Goal: Information Seeking & Learning: Learn about a topic

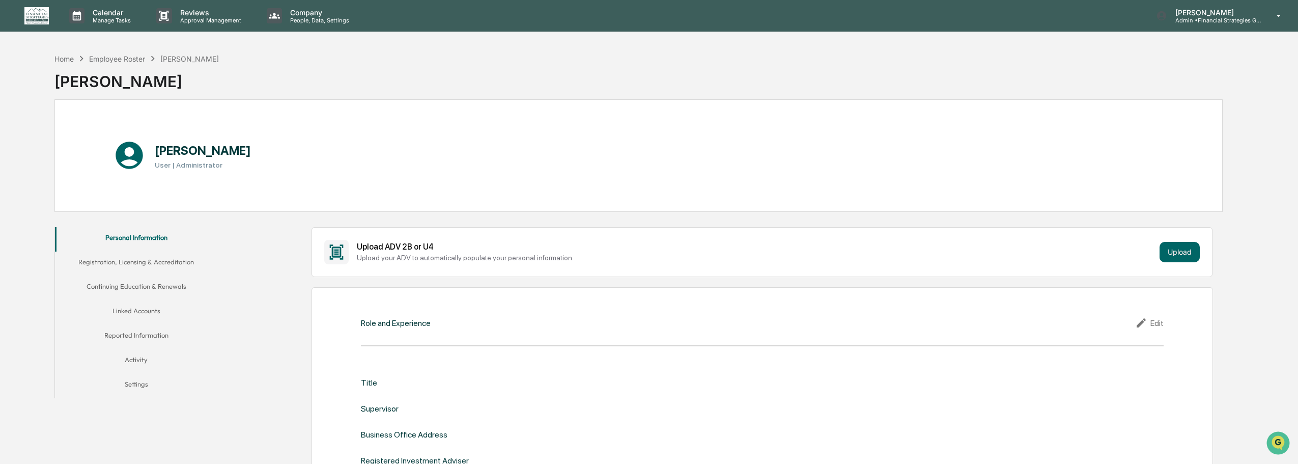
click at [158, 259] on button "Registration, Licensing & Accreditation" at bounding box center [136, 263] width 163 height 24
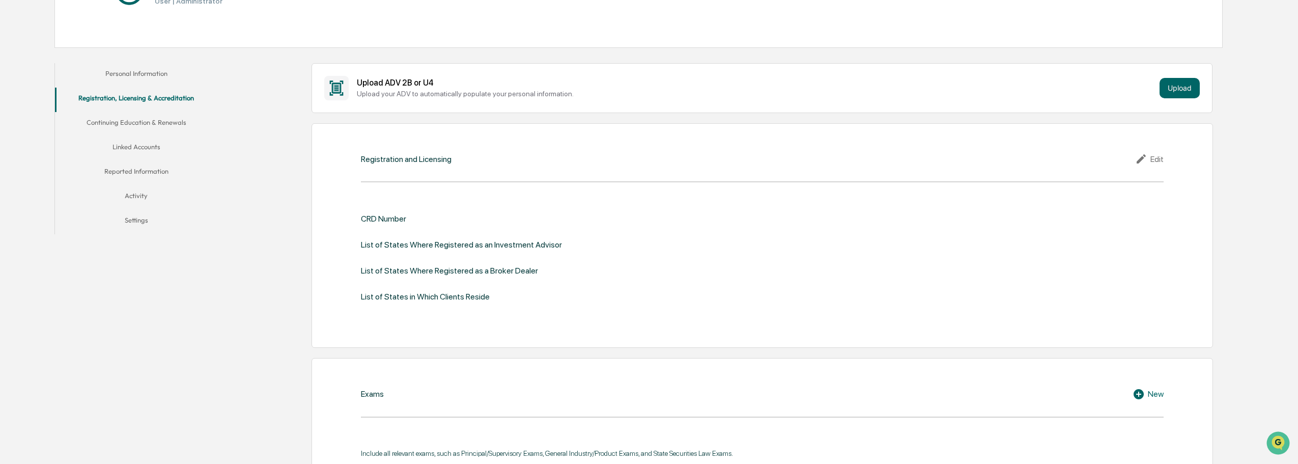
scroll to position [204, 0]
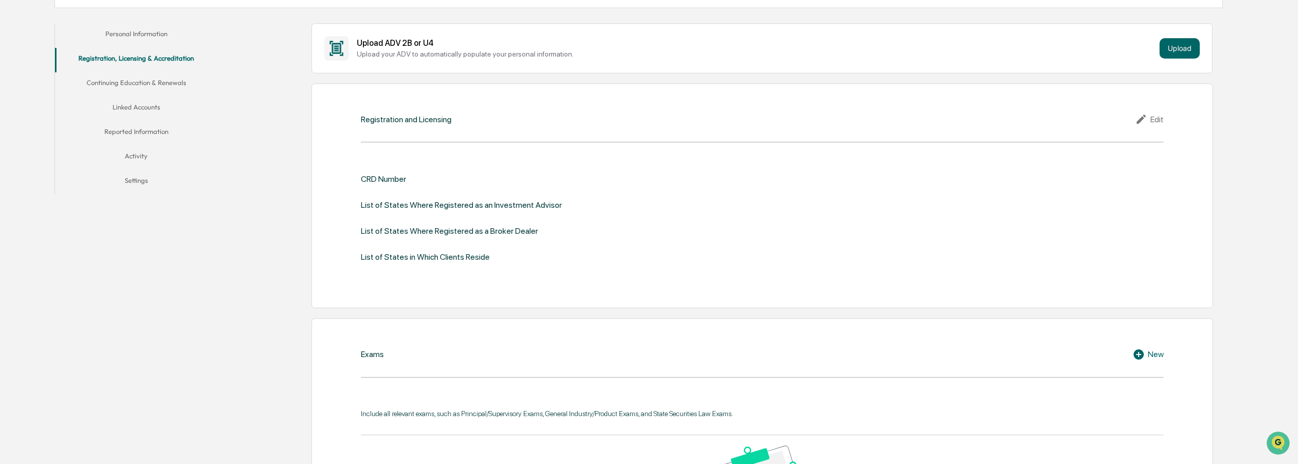
click at [124, 131] on button "Reported Information" at bounding box center [136, 133] width 163 height 24
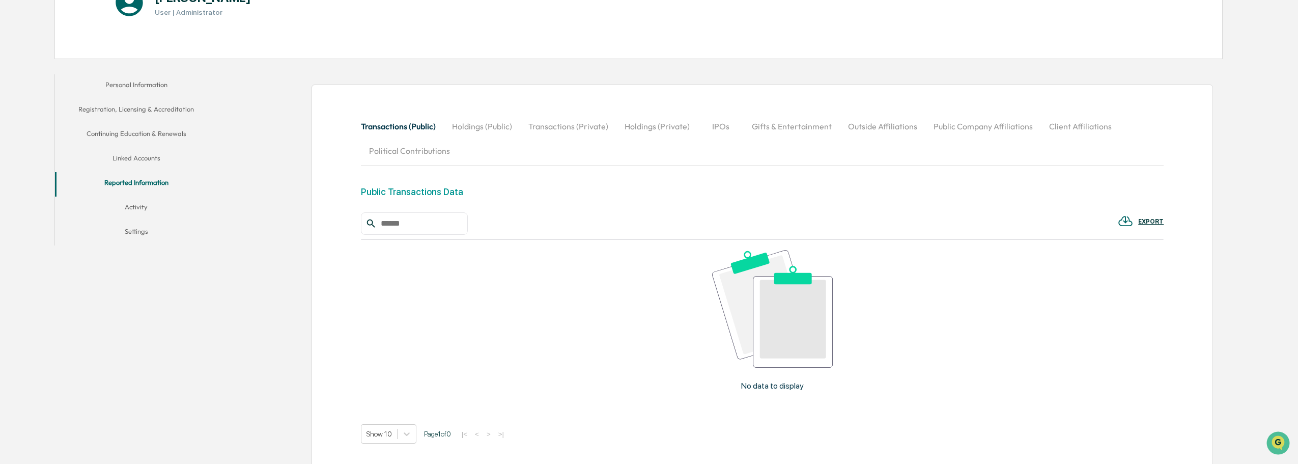
click at [135, 164] on button "Linked Accounts" at bounding box center [136, 160] width 163 height 24
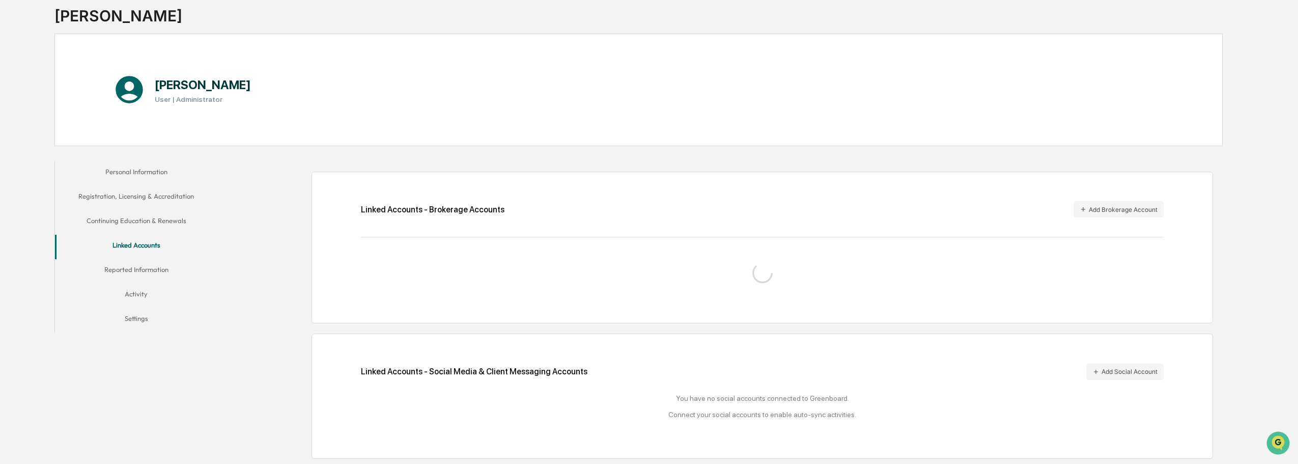
scroll to position [90, 0]
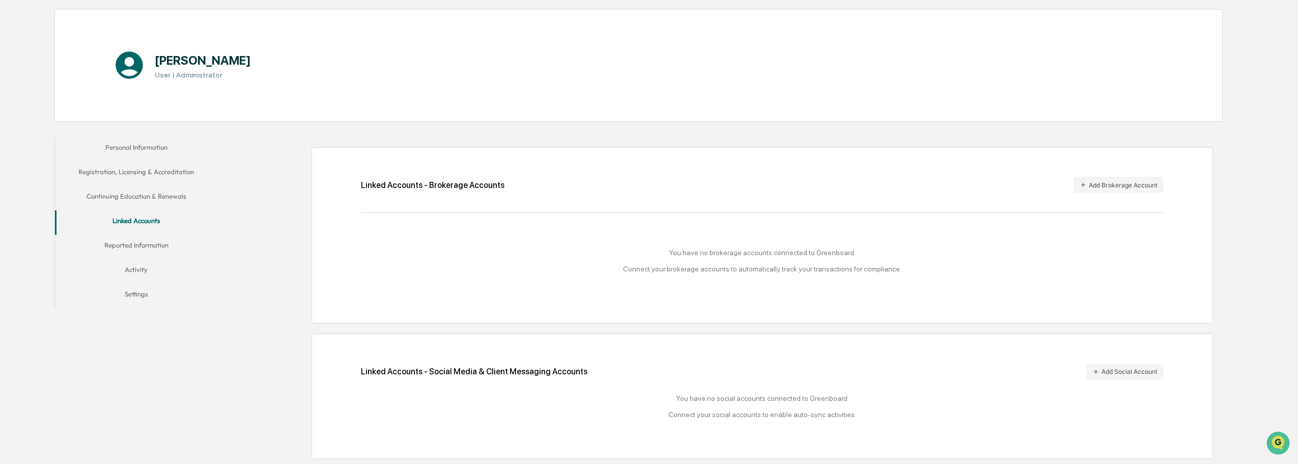
click at [129, 139] on button "Personal Information" at bounding box center [136, 149] width 163 height 24
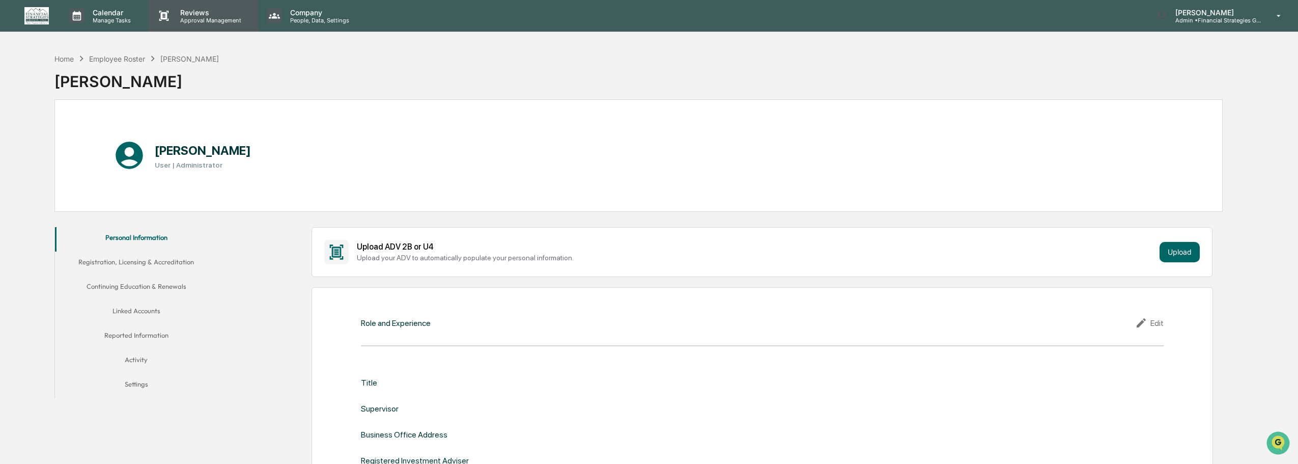
click at [185, 15] on p "Reviews" at bounding box center [209, 12] width 74 height 9
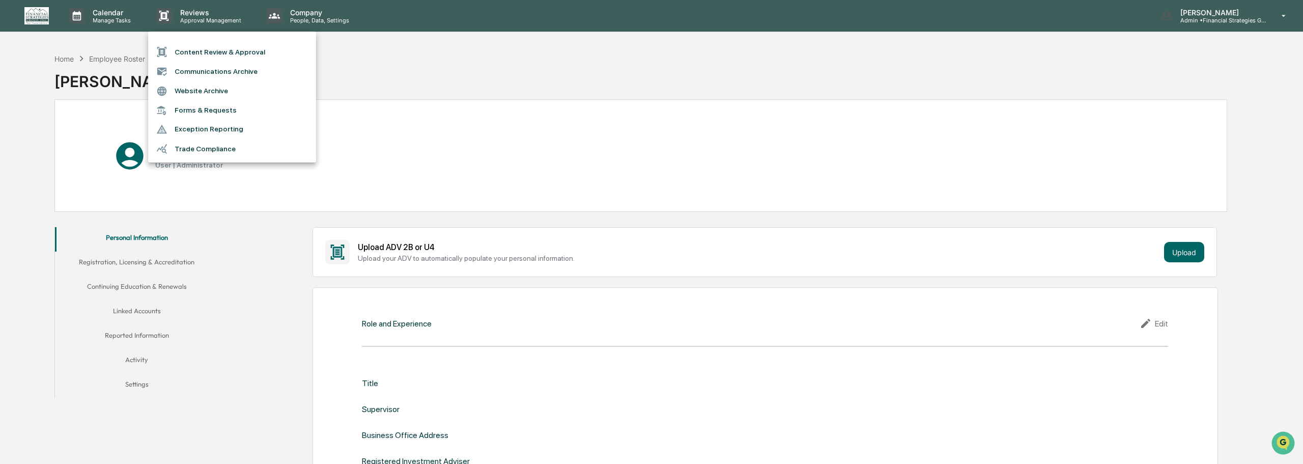
click at [109, 21] on div at bounding box center [651, 232] width 1303 height 464
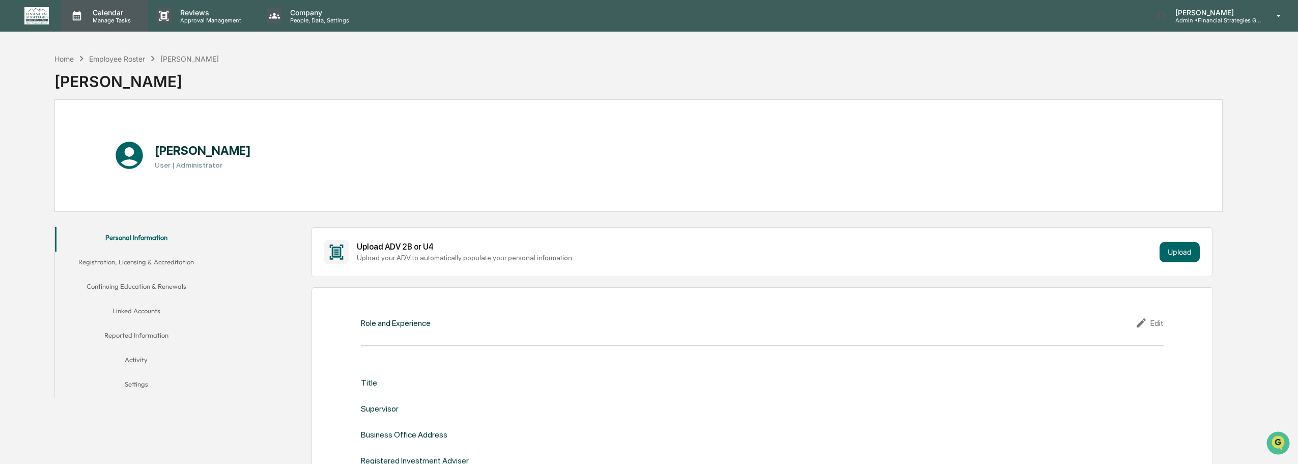
click at [108, 13] on p "Calendar" at bounding box center [109, 12] width 51 height 9
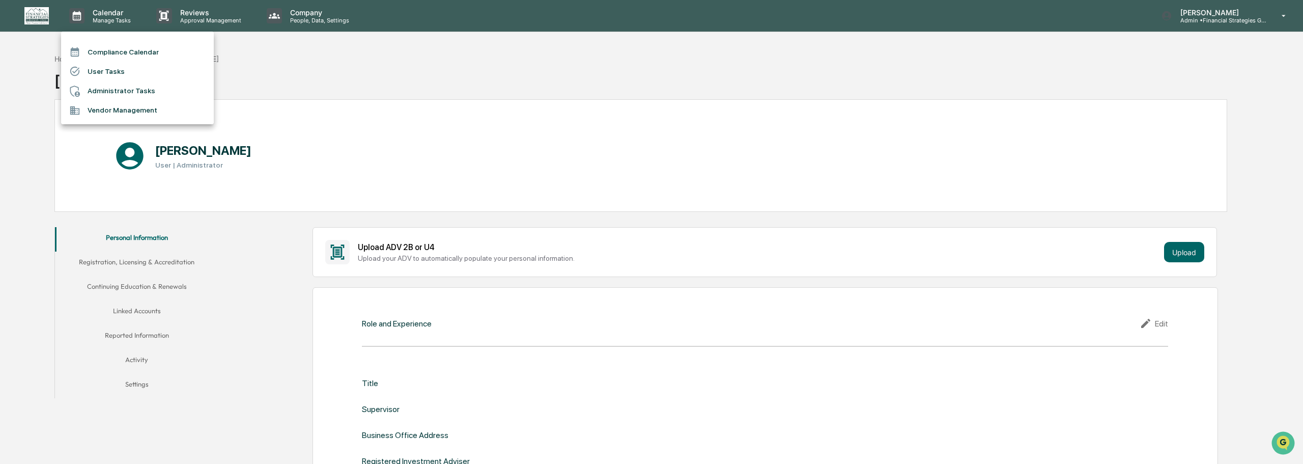
click at [391, 65] on div at bounding box center [651, 232] width 1303 height 464
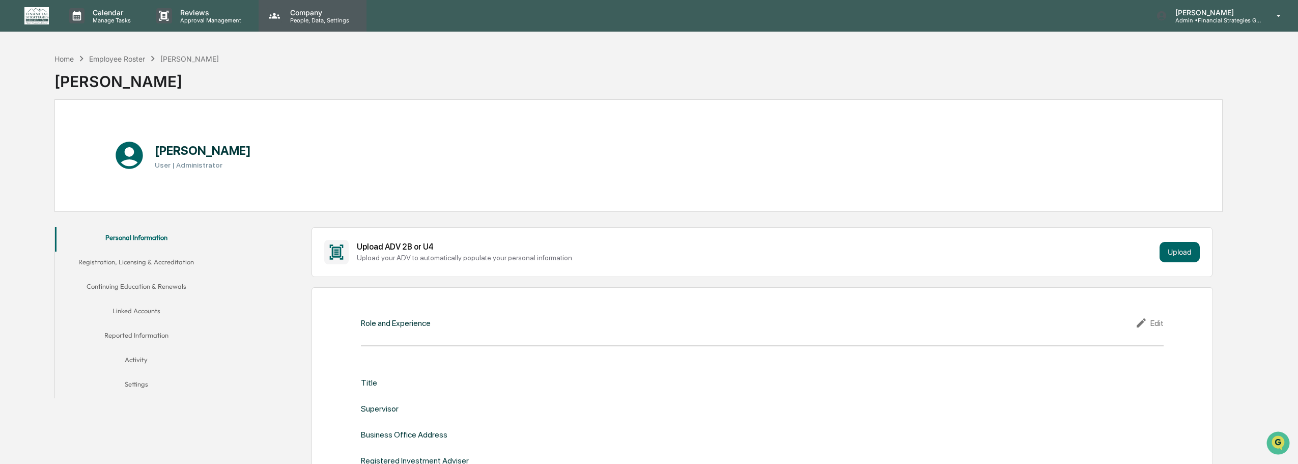
click at [305, 17] on p "People, Data, Settings" at bounding box center [318, 20] width 72 height 7
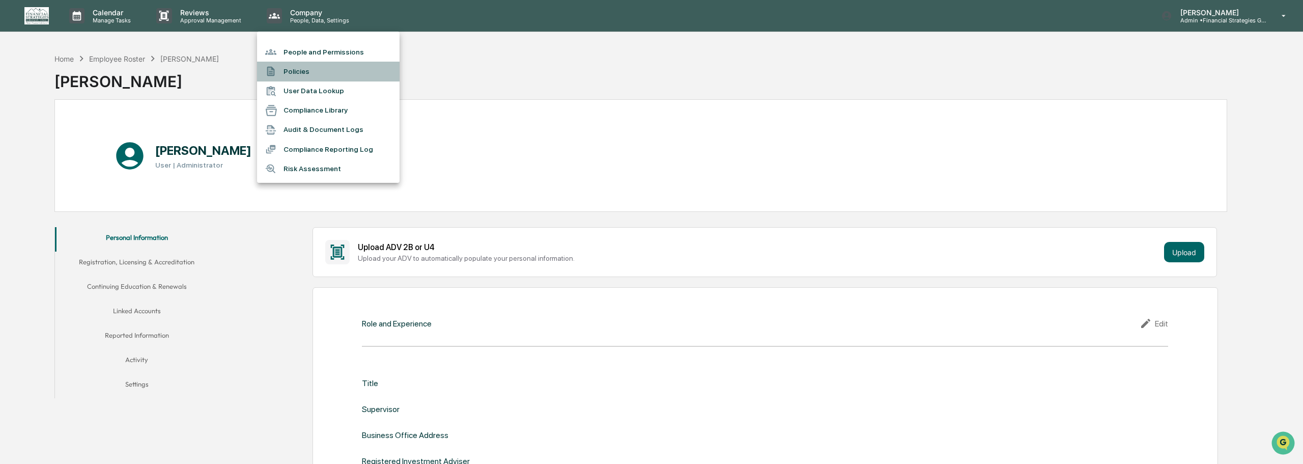
click at [305, 69] on li "Policies" at bounding box center [328, 71] width 143 height 19
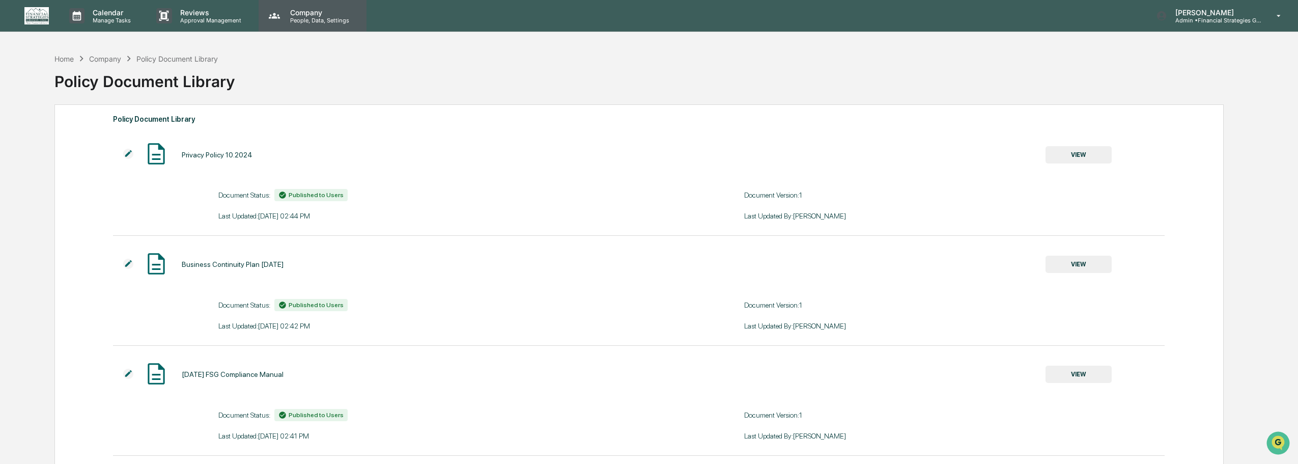
click at [299, 17] on p "People, Data, Settings" at bounding box center [318, 20] width 72 height 7
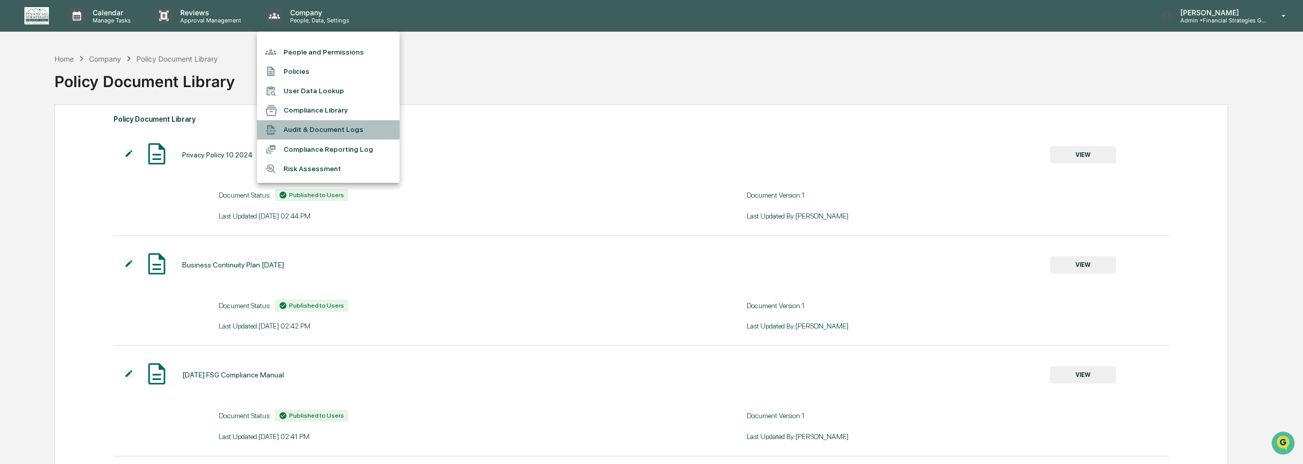
click at [326, 132] on li "Audit & Document Logs" at bounding box center [328, 129] width 143 height 19
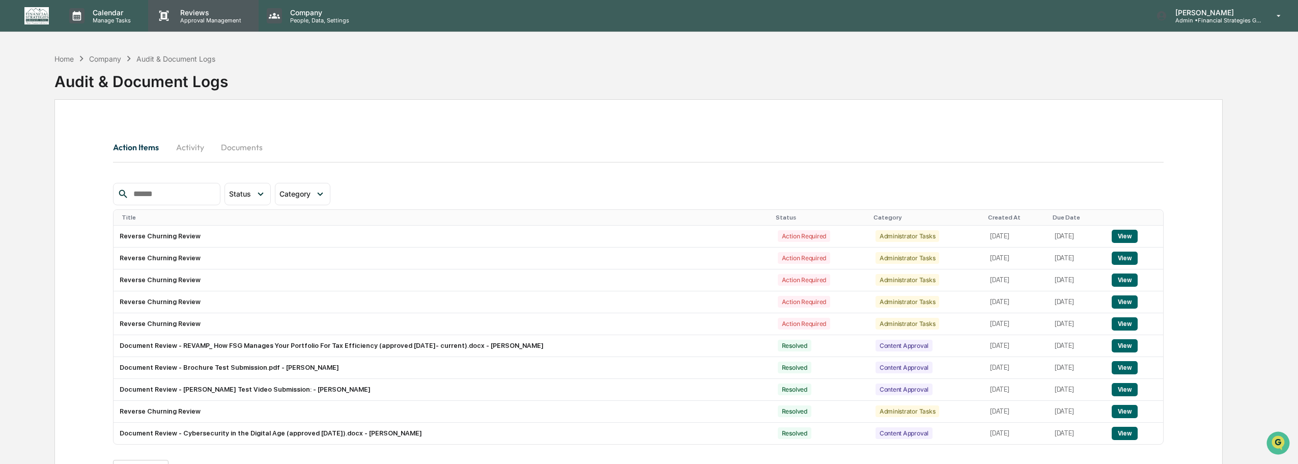
click at [220, 11] on p "Reviews" at bounding box center [209, 12] width 74 height 9
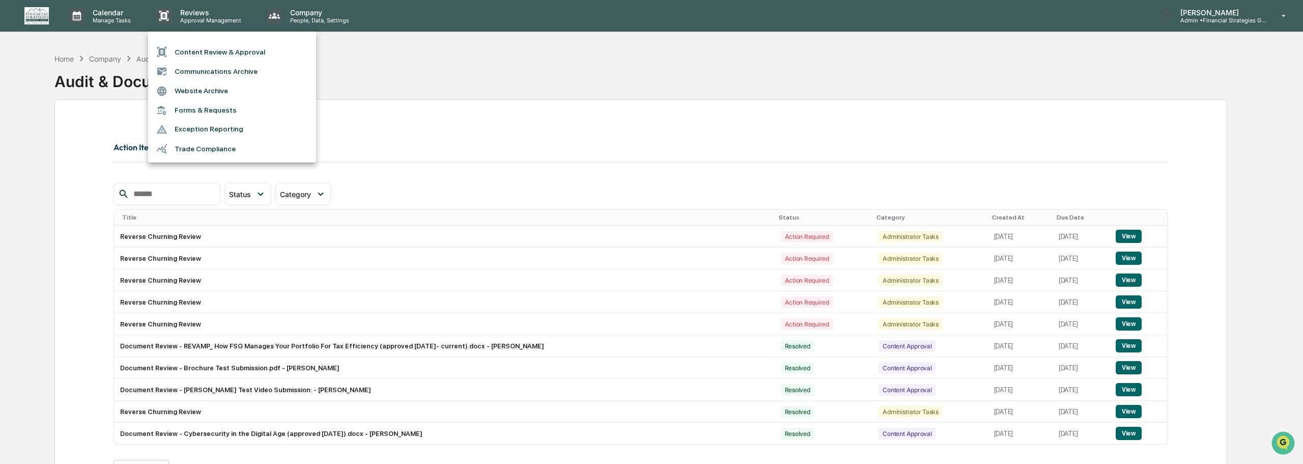
click at [199, 130] on li "Exception Reporting" at bounding box center [232, 129] width 168 height 19
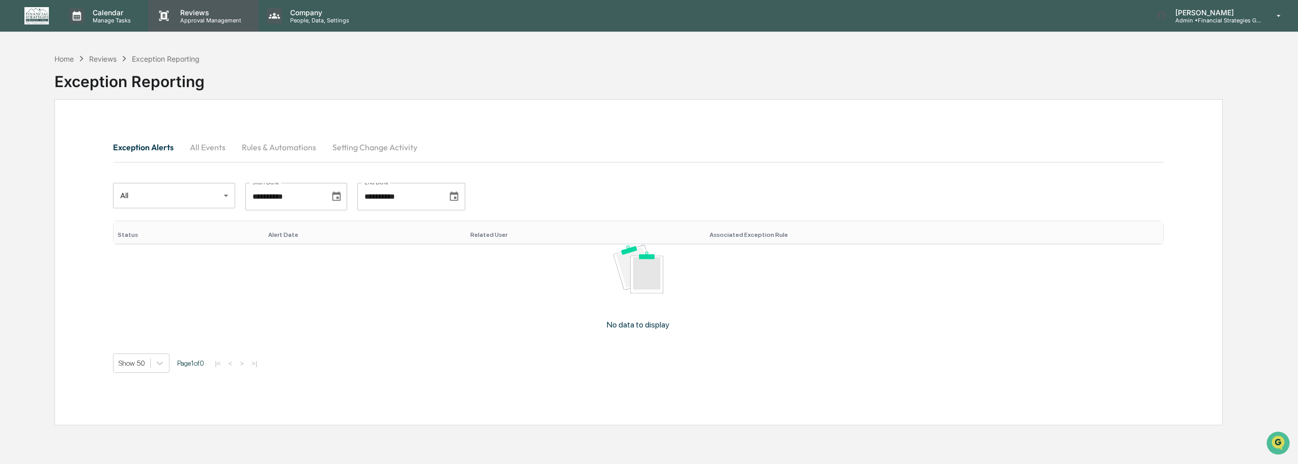
click at [200, 10] on p "Reviews" at bounding box center [209, 12] width 74 height 9
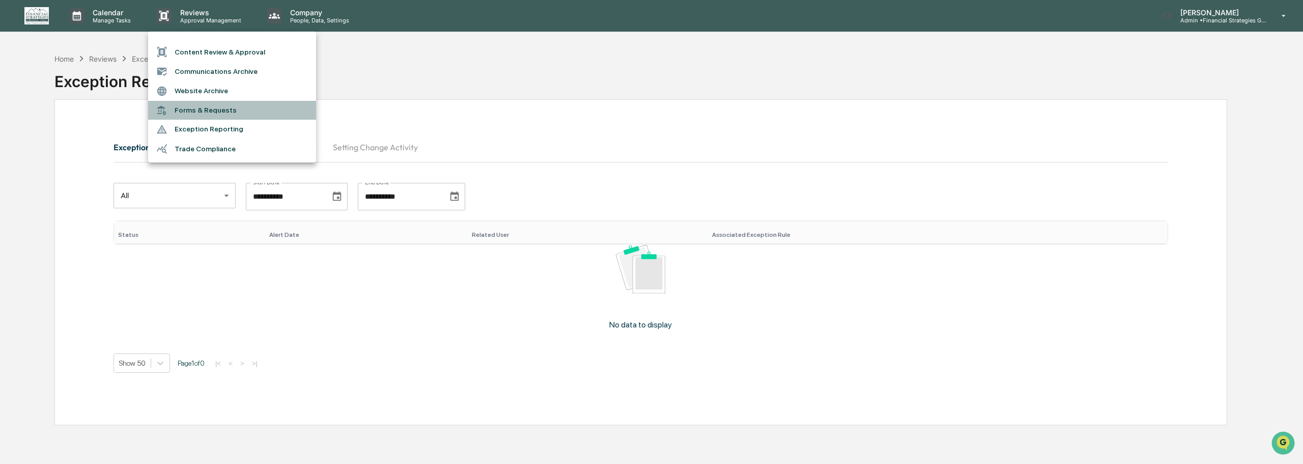
click at [197, 107] on li "Forms & Requests" at bounding box center [232, 110] width 168 height 19
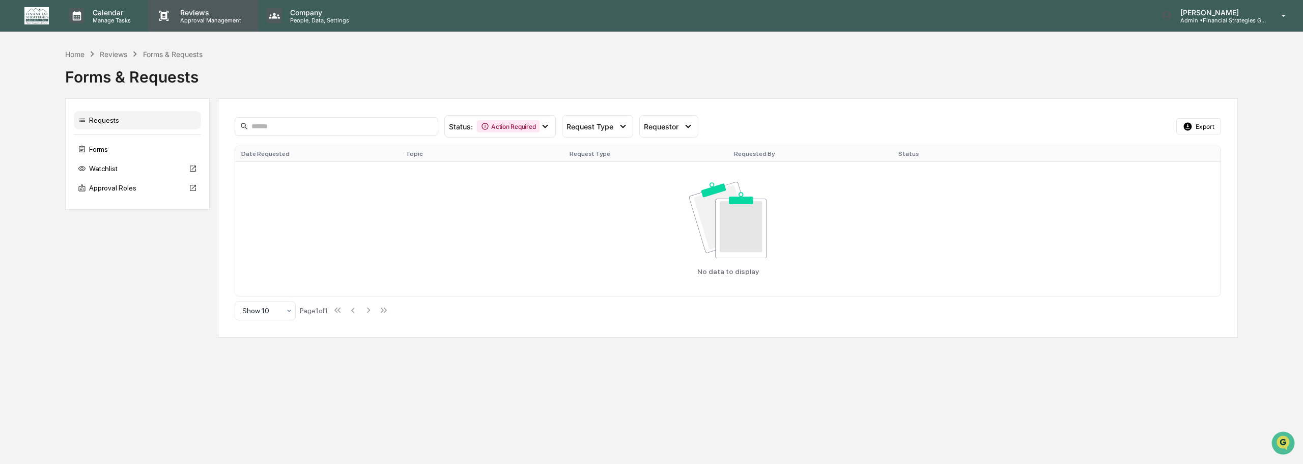
click at [196, 13] on p "Reviews" at bounding box center [209, 12] width 74 height 9
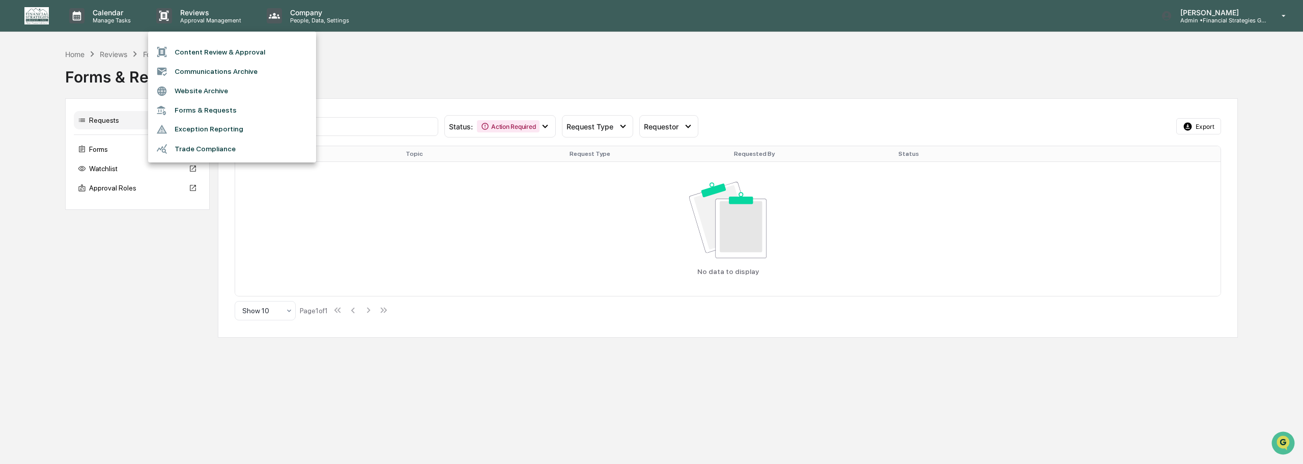
click at [111, 23] on div at bounding box center [651, 232] width 1303 height 464
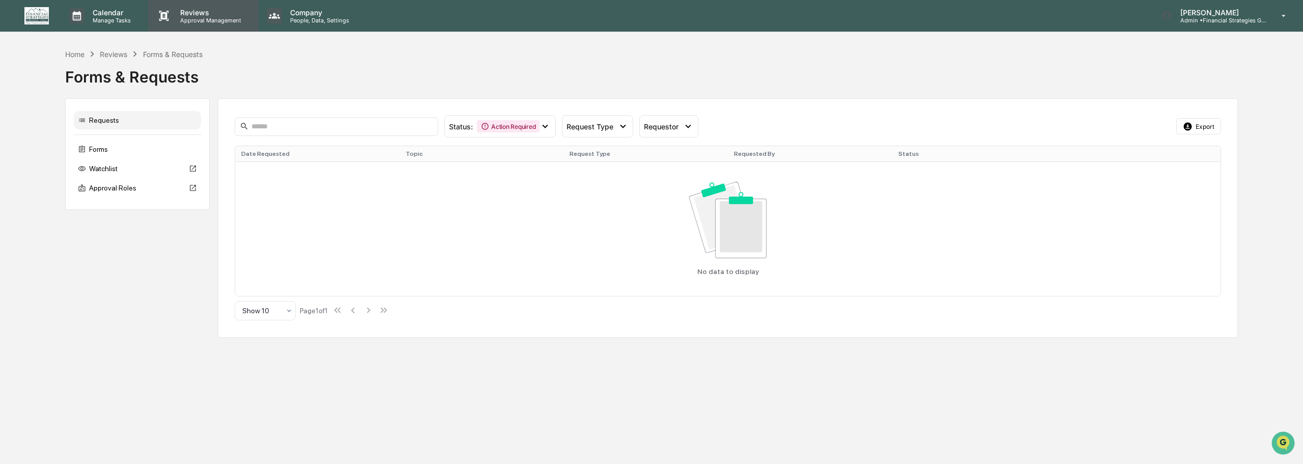
click at [212, 20] on p "Approval Management" at bounding box center [209, 20] width 74 height 7
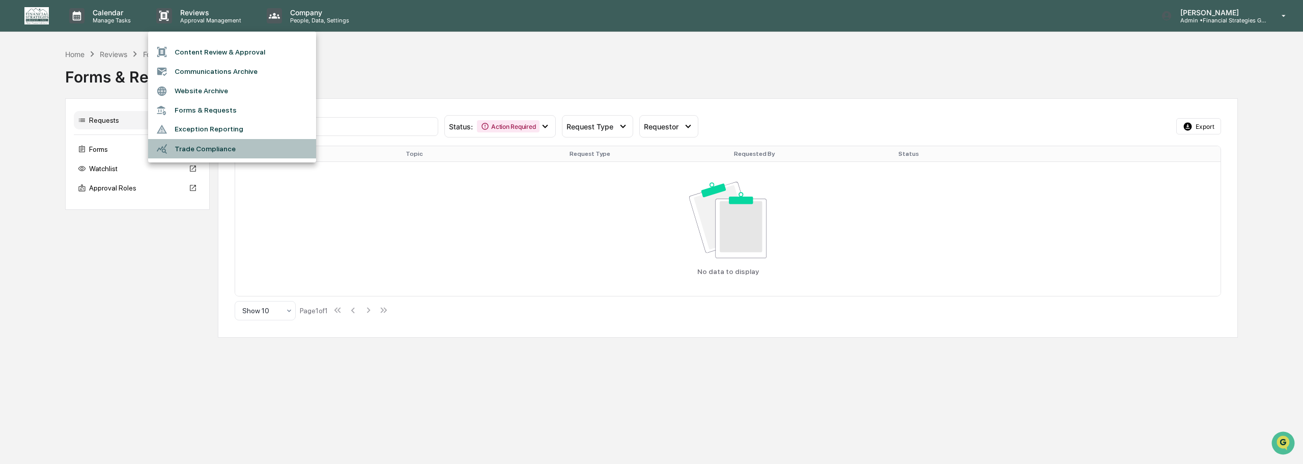
click at [195, 148] on li "Trade Compliance" at bounding box center [232, 148] width 168 height 19
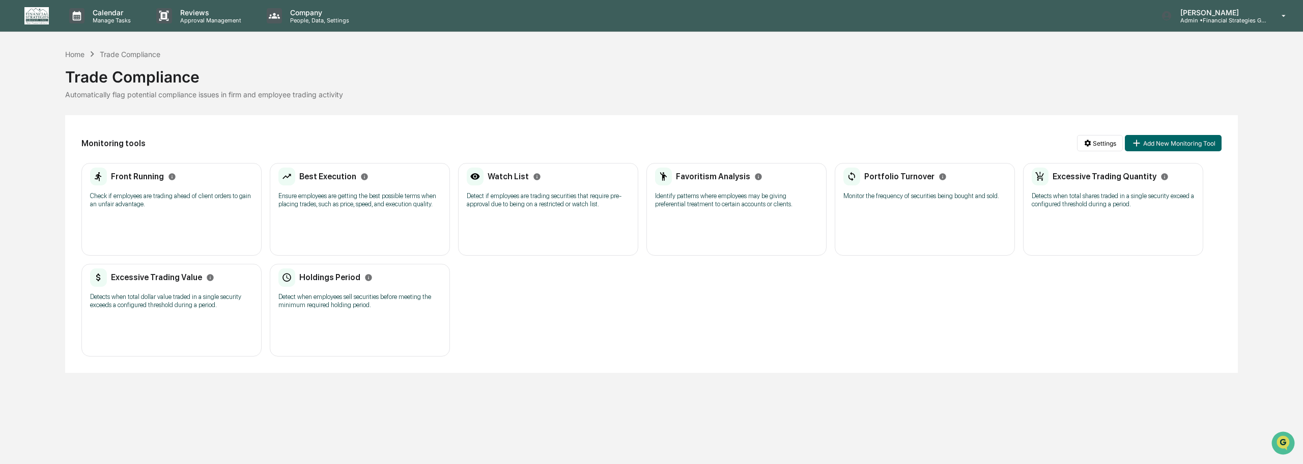
click at [330, 305] on p "Detect when employees sell securities before meeting the minimum required holdi…" at bounding box center [359, 301] width 163 height 16
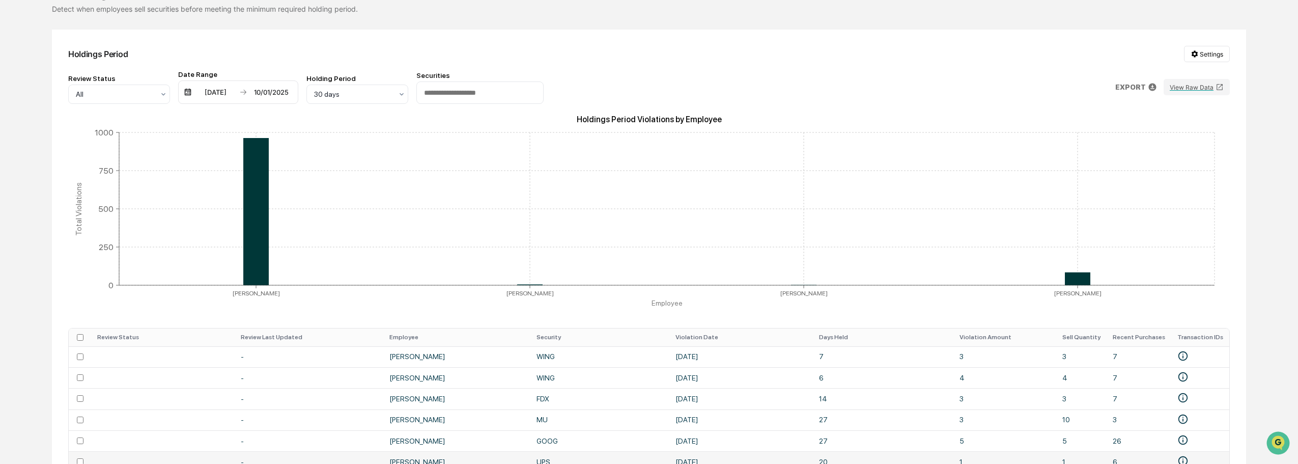
scroll to position [236, 0]
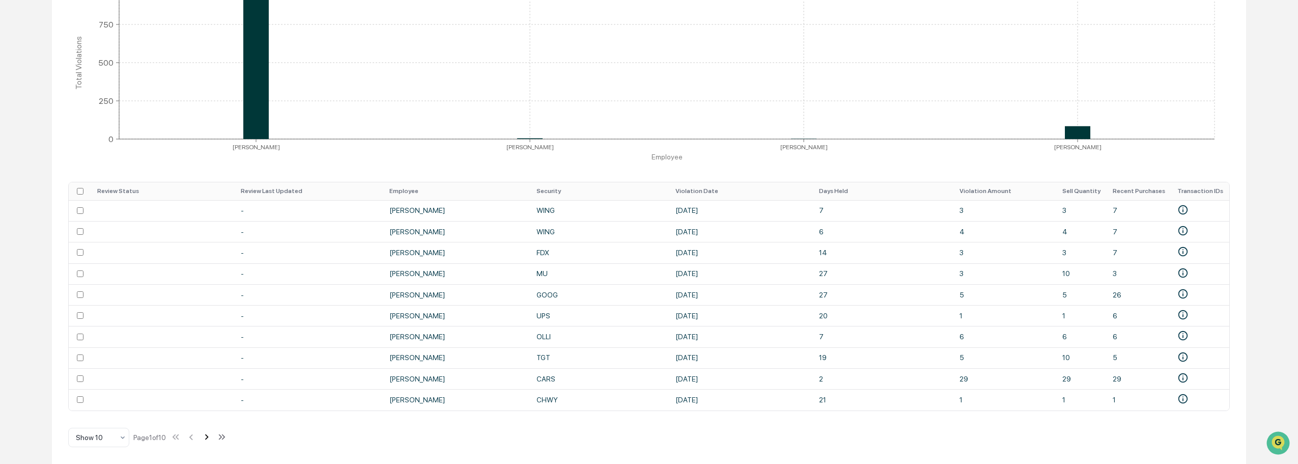
click at [208, 440] on icon at bounding box center [206, 436] width 11 height 11
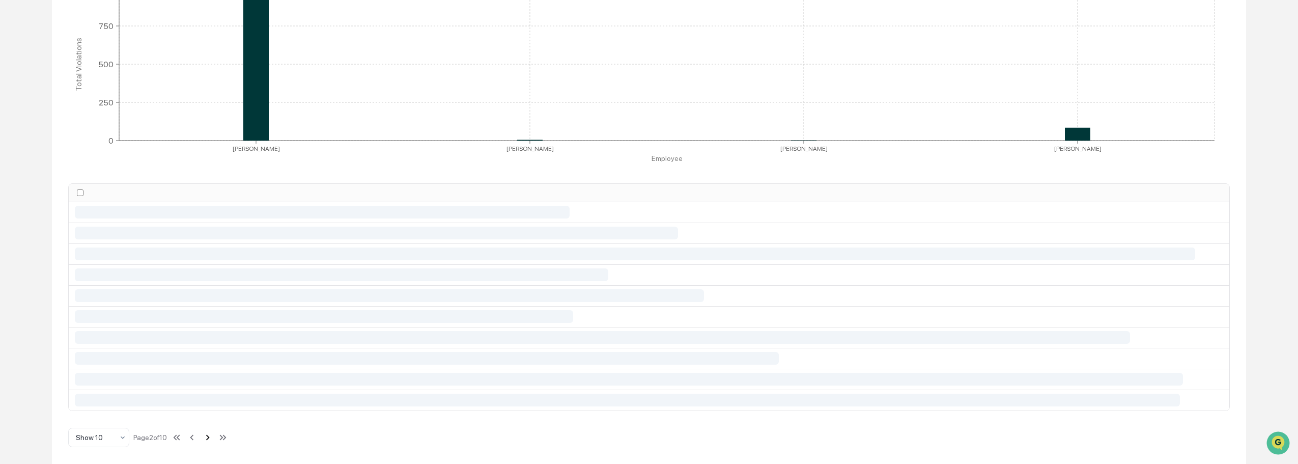
click at [208, 440] on icon at bounding box center [207, 437] width 11 height 11
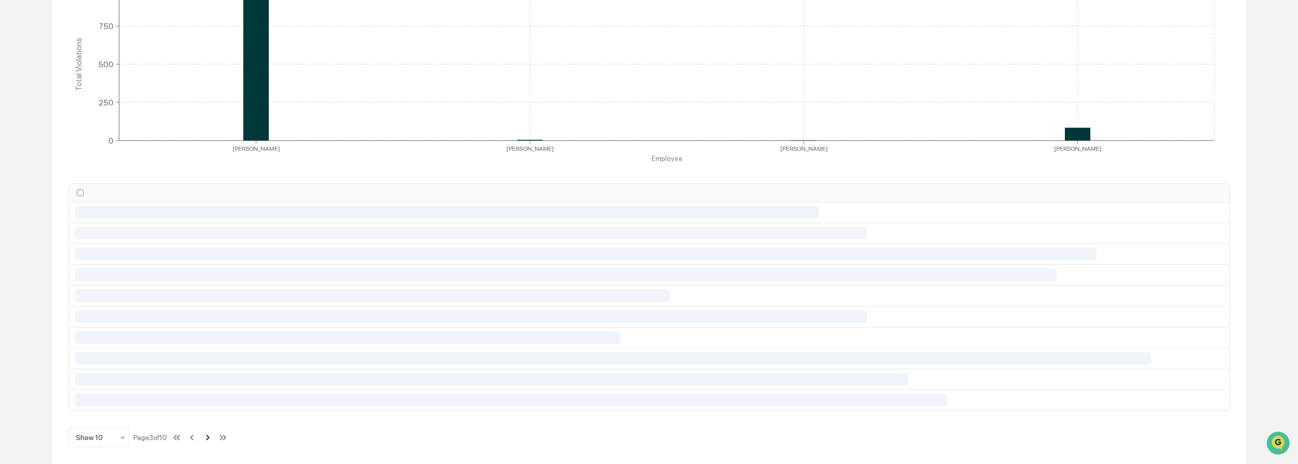
click at [208, 440] on icon at bounding box center [207, 437] width 11 height 11
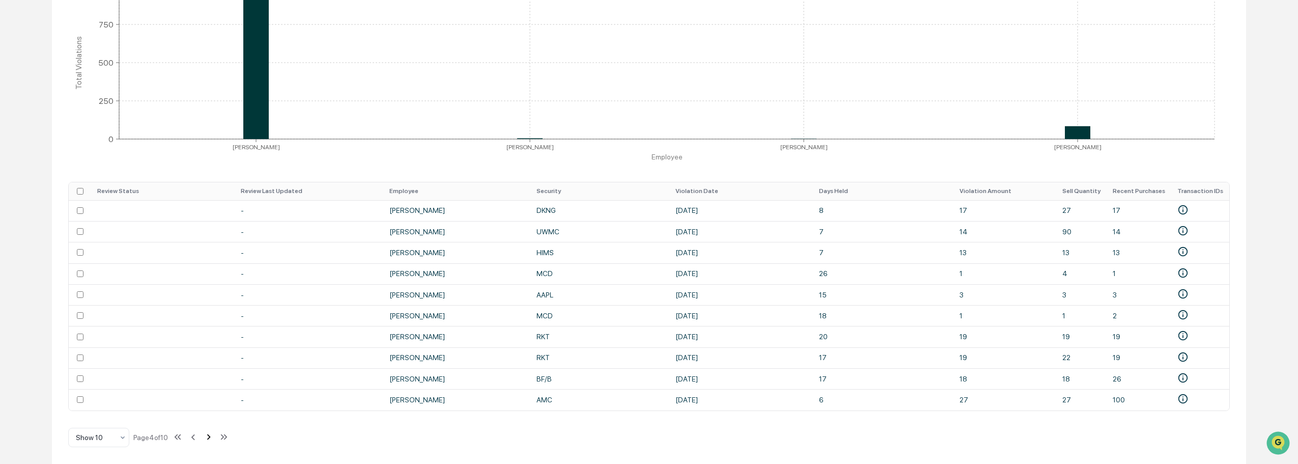
click at [208, 440] on icon at bounding box center [208, 436] width 11 height 11
click at [208, 440] on icon at bounding box center [208, 438] width 11 height 11
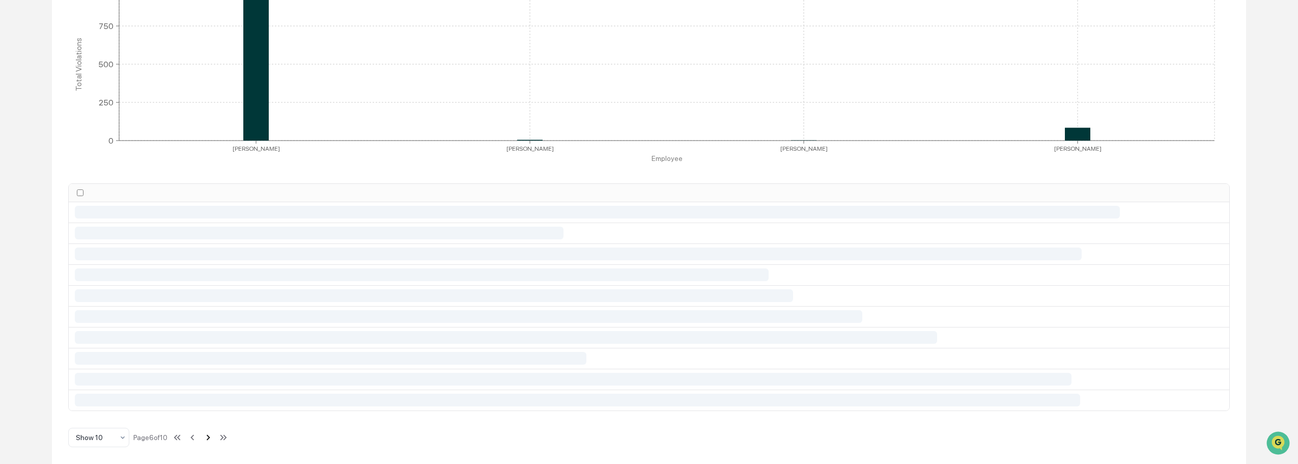
click at [208, 440] on icon at bounding box center [208, 437] width 11 height 11
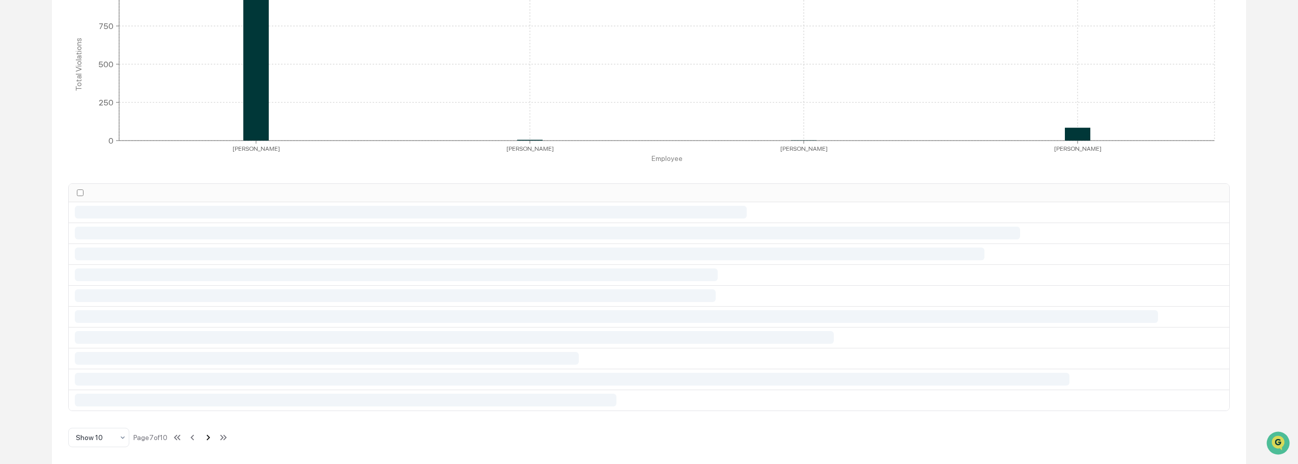
click at [208, 440] on icon at bounding box center [208, 437] width 11 height 11
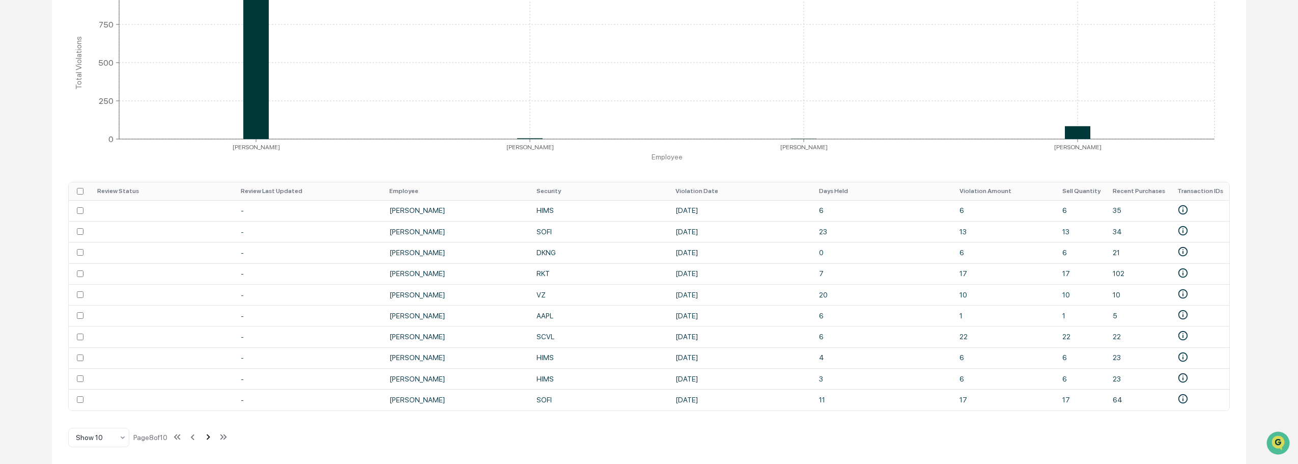
click at [208, 440] on icon at bounding box center [208, 436] width 11 height 11
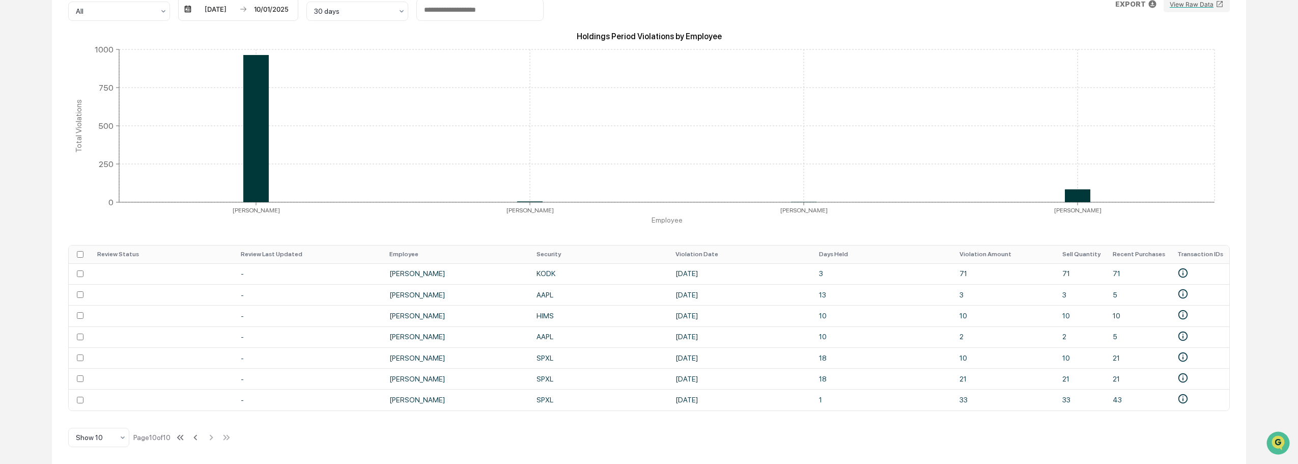
scroll to position [173, 0]
click at [200, 438] on icon at bounding box center [195, 437] width 11 height 11
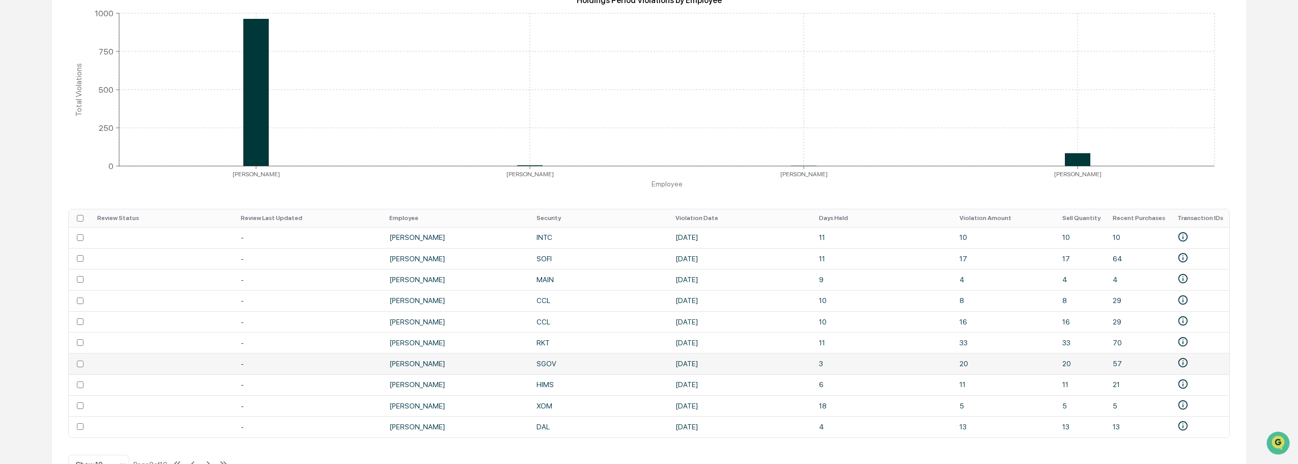
scroll to position [236, 0]
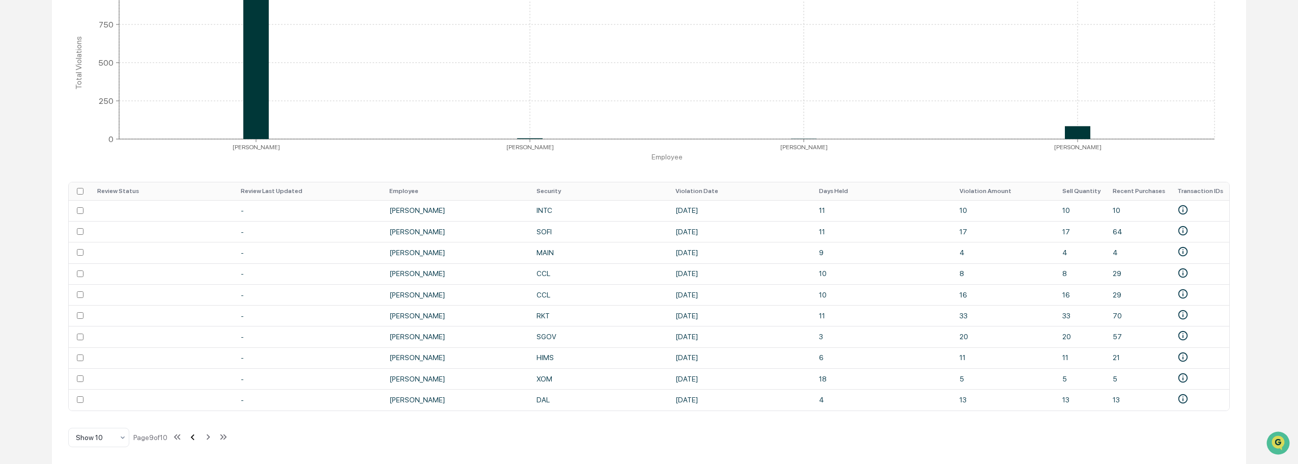
click at [198, 439] on icon at bounding box center [192, 436] width 11 height 11
click at [194, 436] on icon at bounding box center [192, 436] width 11 height 11
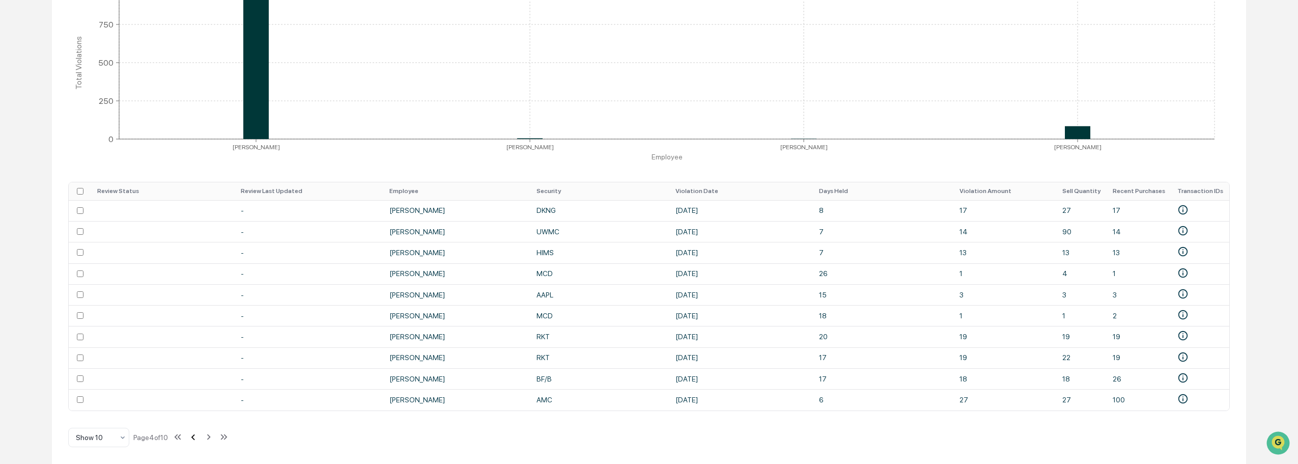
click at [194, 436] on icon at bounding box center [192, 436] width 11 height 11
click at [194, 436] on icon at bounding box center [191, 436] width 11 height 11
click at [197, 439] on icon at bounding box center [191, 436] width 11 height 11
click at [549, 229] on td "WING" at bounding box center [599, 231] width 139 height 21
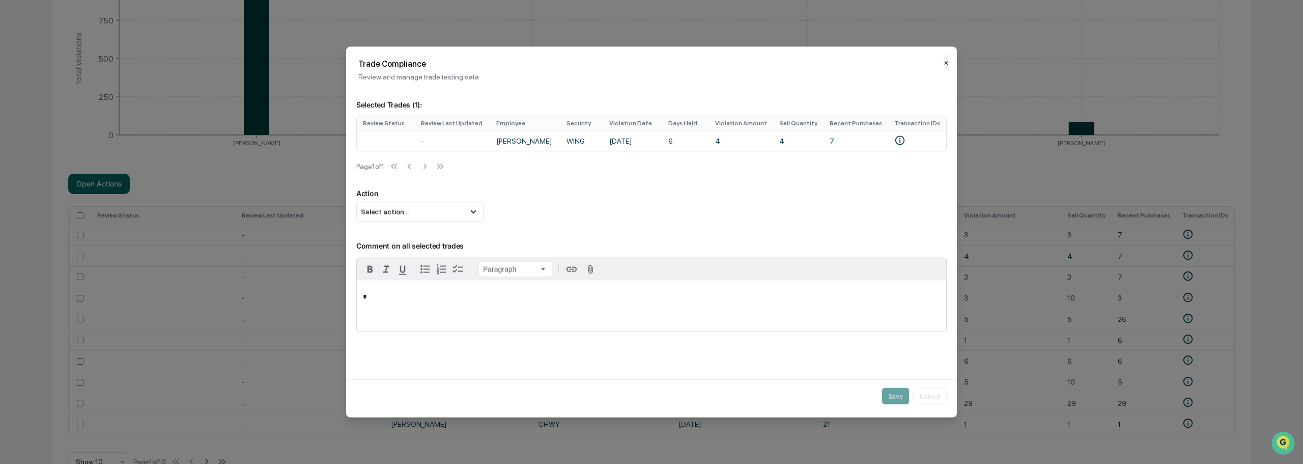
click at [944, 62] on button "✕" at bounding box center [946, 62] width 5 height 16
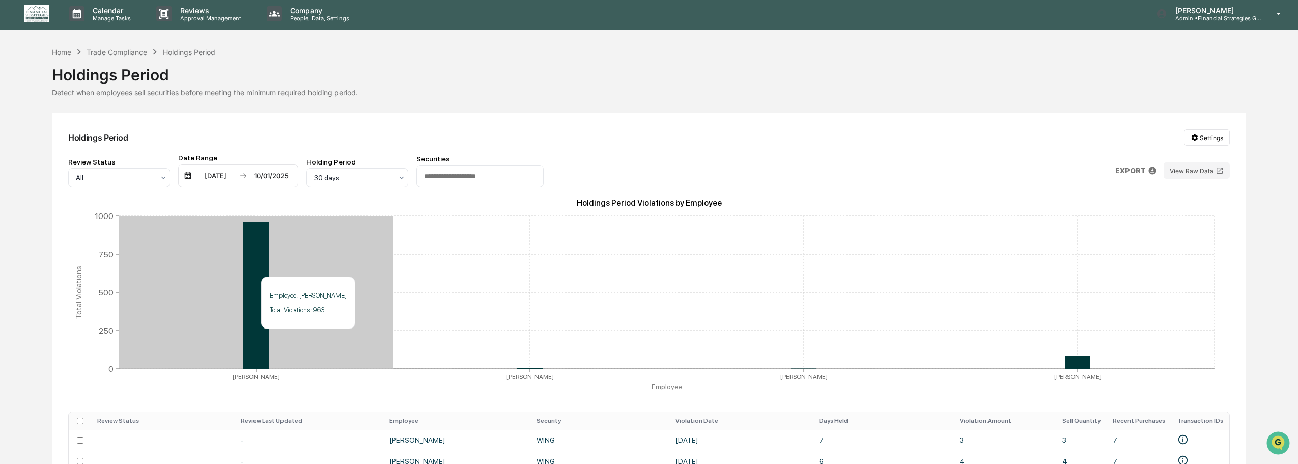
scroll to position [0, 0]
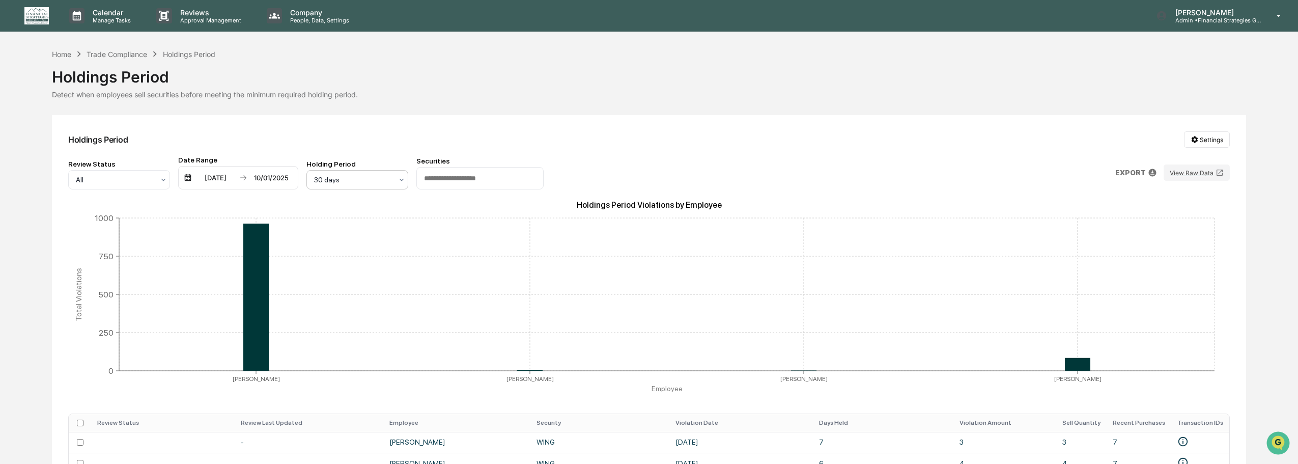
click at [359, 182] on div at bounding box center [353, 180] width 78 height 10
click at [303, 14] on p "Company" at bounding box center [318, 12] width 72 height 9
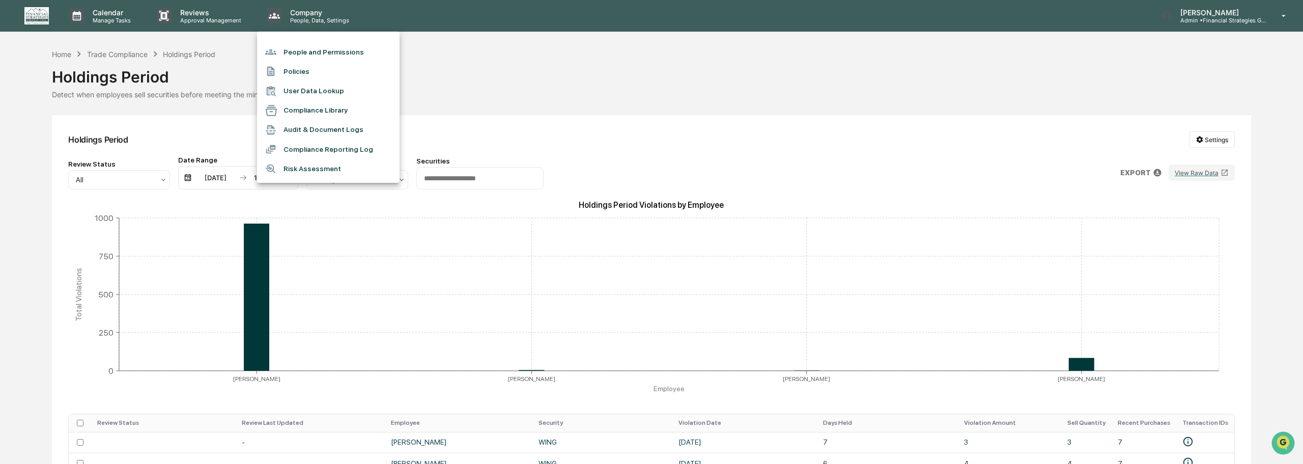
click at [198, 16] on div at bounding box center [651, 232] width 1303 height 464
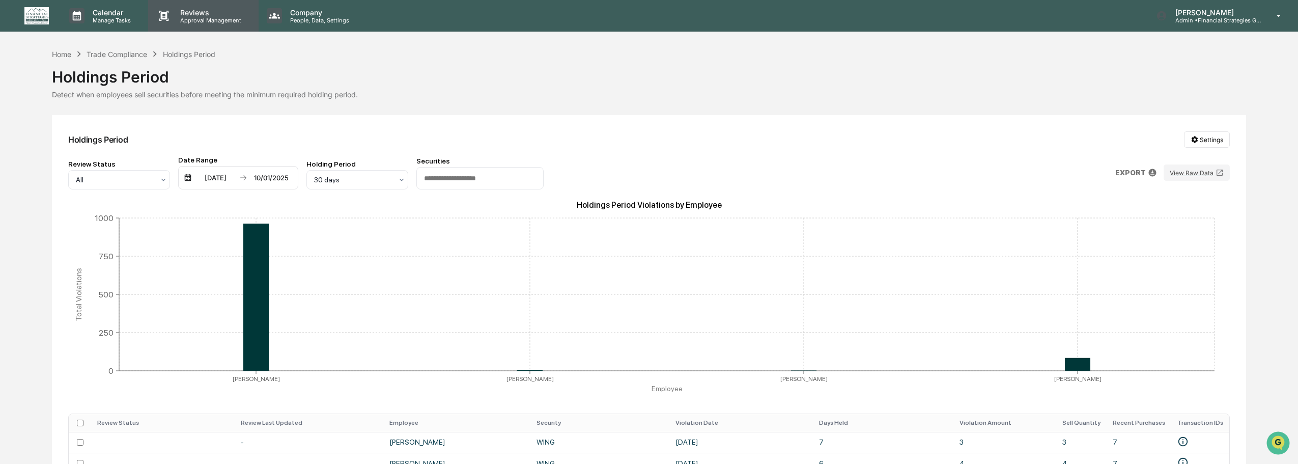
click at [217, 10] on p "Reviews" at bounding box center [209, 12] width 74 height 9
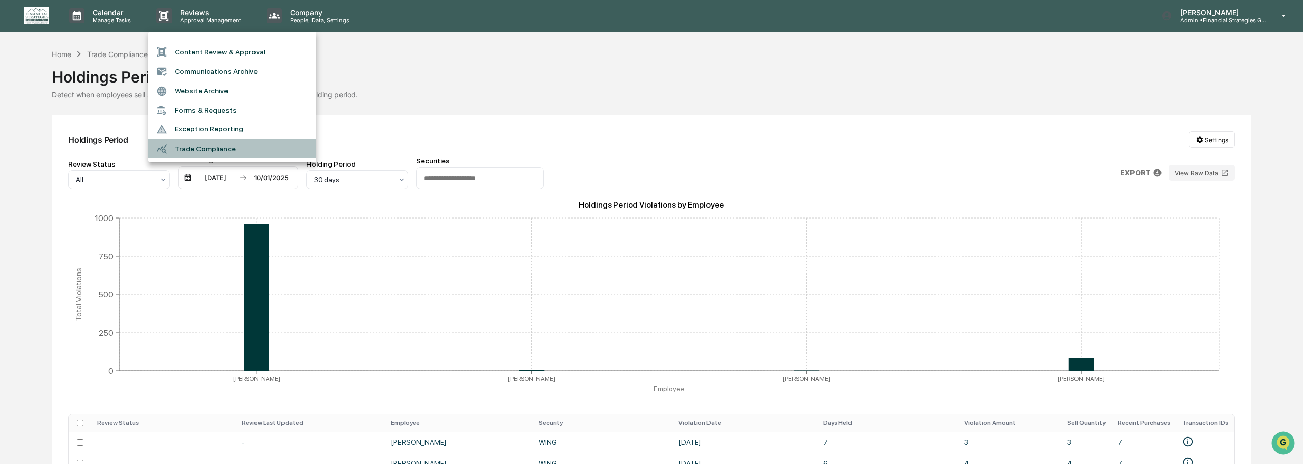
click at [224, 149] on li "Trade Compliance" at bounding box center [232, 148] width 168 height 19
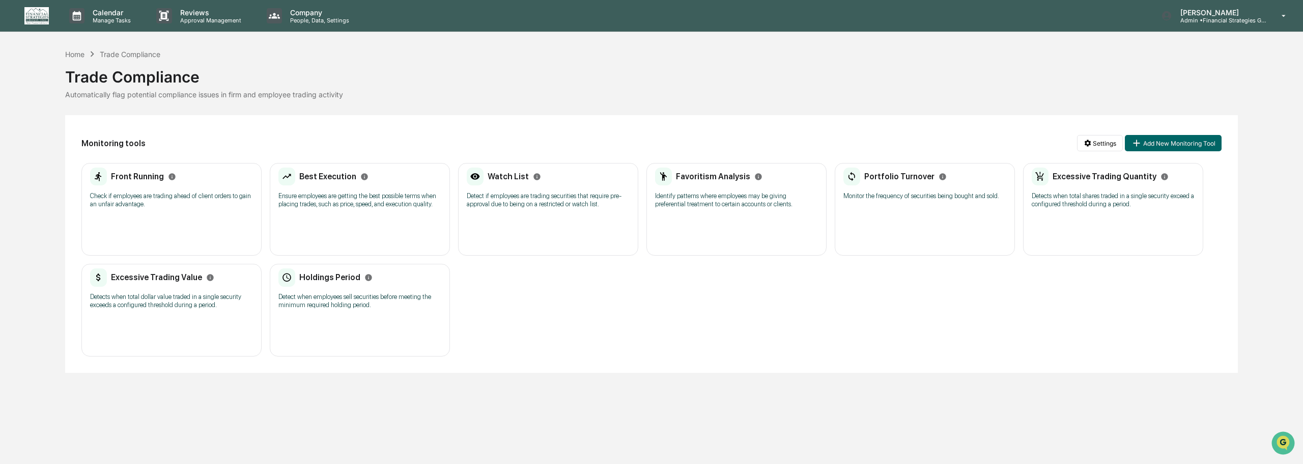
click at [761, 219] on div "Favoritism Analysis Identify patterns where employees may be giving preferentia…" at bounding box center [736, 209] width 180 height 93
click at [916, 207] on div "Portfolio Turnover Monitor the frequency of securities being bought and sold." at bounding box center [924, 186] width 163 height 39
click at [219, 313] on div "Excessive Trading Value Detects when total dollar value traded in a single secu…" at bounding box center [171, 291] width 163 height 47
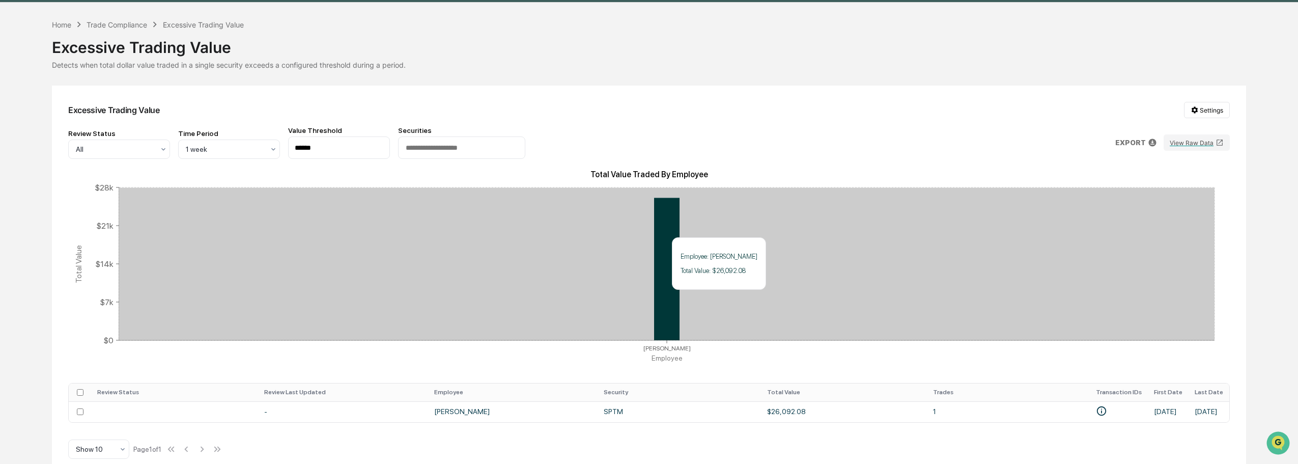
scroll to position [45, 0]
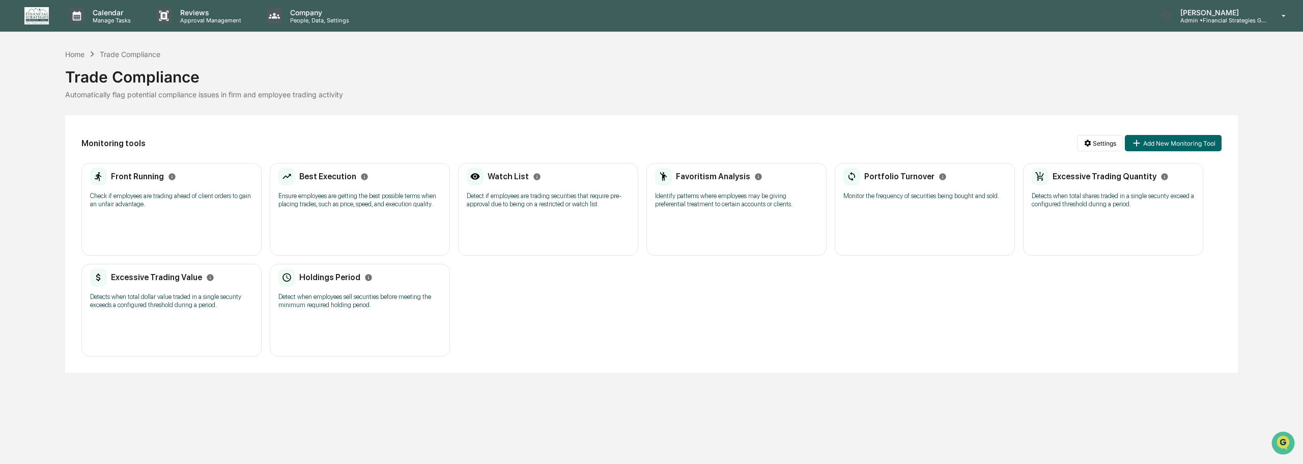
click at [201, 183] on div "Front Running" at bounding box center [171, 176] width 163 height 18
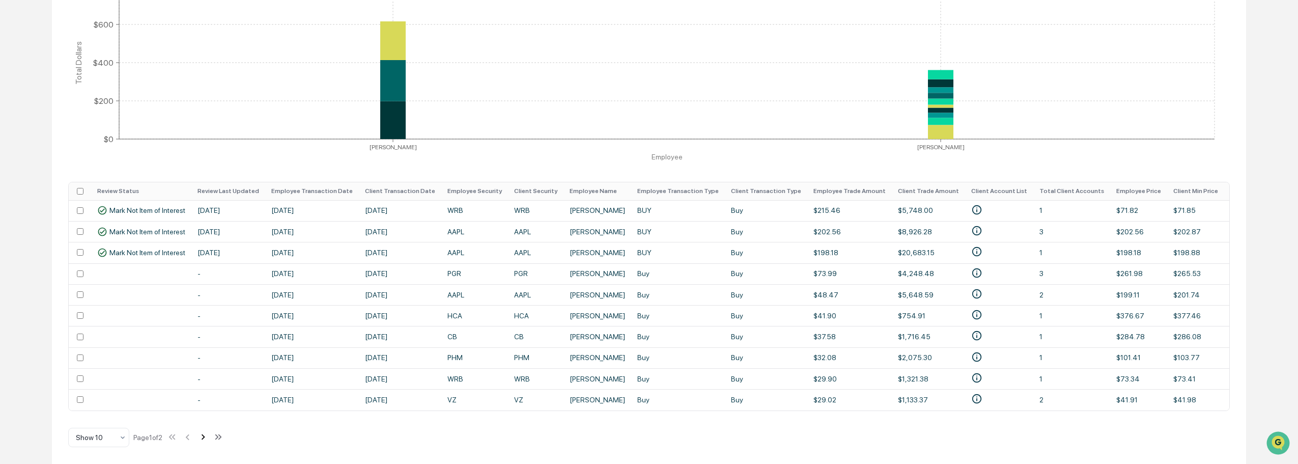
click at [202, 437] on icon at bounding box center [202, 436] width 11 height 11
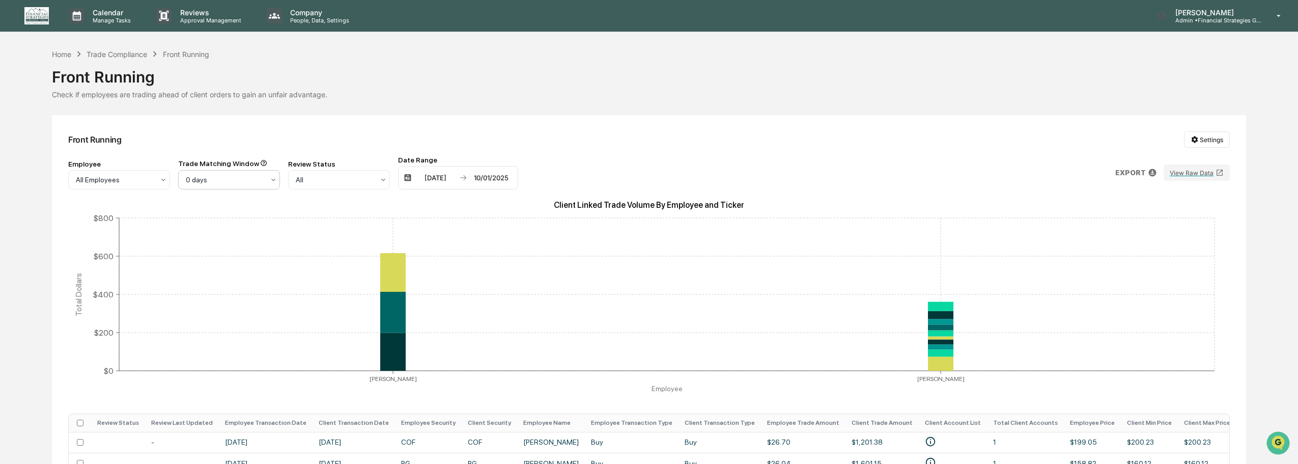
click at [272, 176] on icon at bounding box center [273, 180] width 8 height 8
click at [122, 56] on div "Trade Compliance" at bounding box center [117, 54] width 61 height 9
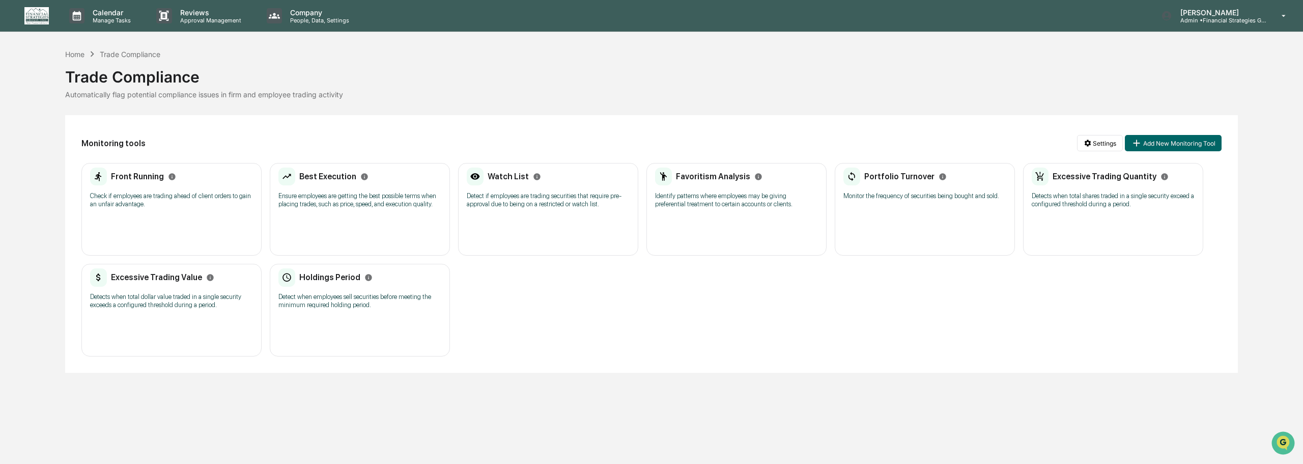
click at [1132, 209] on div "Excessive Trading Quantity Detects when total shares traded in a single securit…" at bounding box center [1113, 190] width 163 height 47
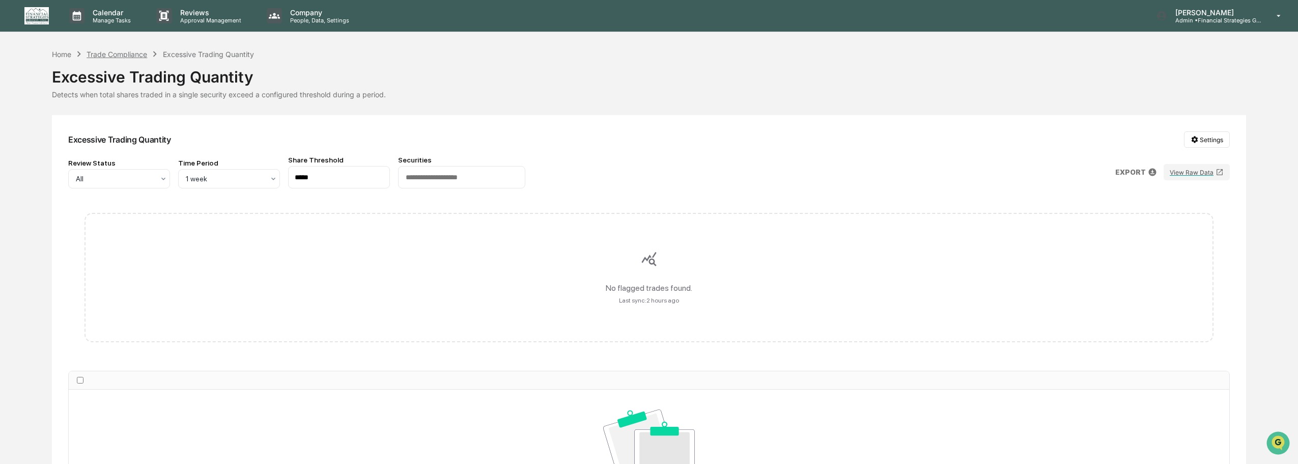
click at [135, 55] on div "Trade Compliance" at bounding box center [117, 54] width 61 height 9
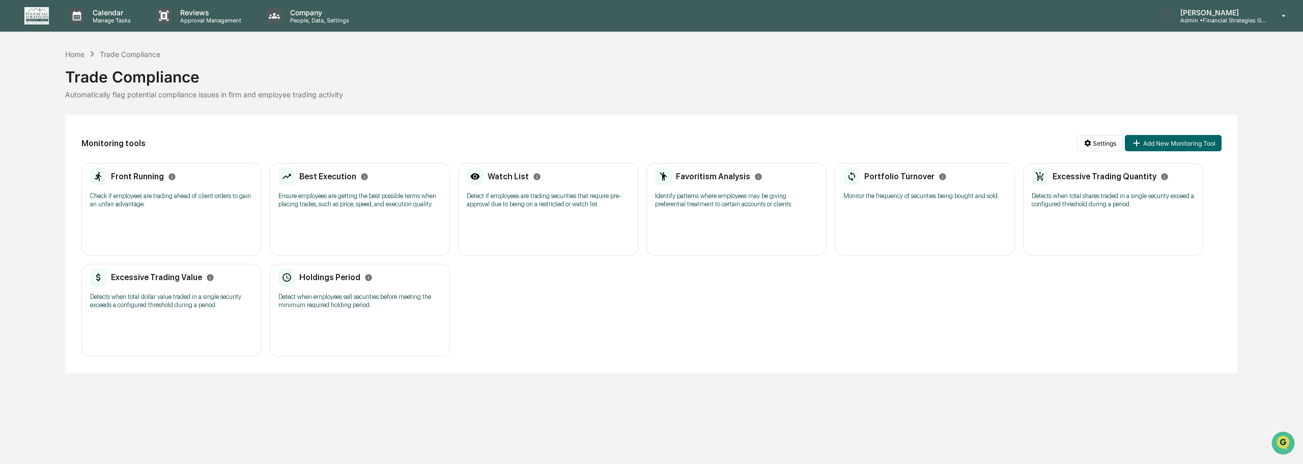
click at [551, 220] on div "Watch List Detect if employees are trading securities that require pre-approval…" at bounding box center [548, 209] width 180 height 93
